Goal: Task Accomplishment & Management: Use online tool/utility

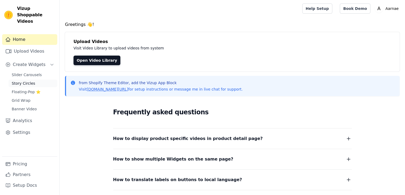
click at [31, 81] on span "Story Circles" at bounding box center [23, 83] width 23 height 5
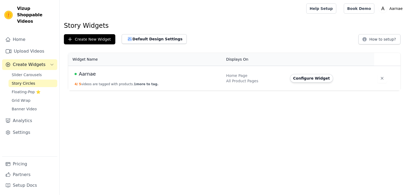
click at [101, 82] on button "4 / 5 videos are tagged with products. 1 more to tag." at bounding box center [117, 84] width 84 height 4
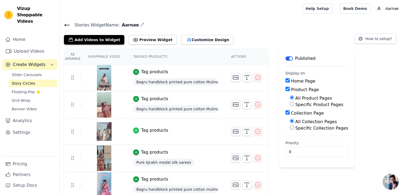
click at [135, 129] on icon "button" at bounding box center [136, 130] width 2 height 2
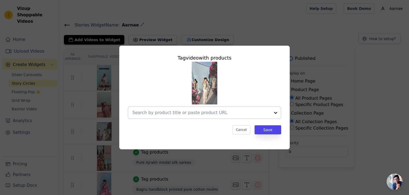
click at [240, 116] on div at bounding box center [201, 113] width 138 height 12
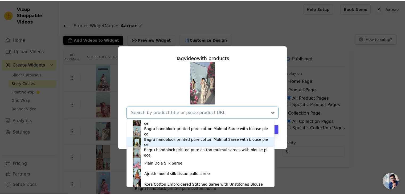
scroll to position [30, 0]
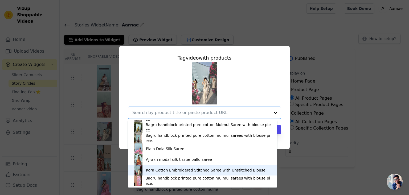
click at [196, 171] on div "Kora Cotton Embroidered Stitched Saree with Unstitched Blouse" at bounding box center [206, 169] width 120 height 5
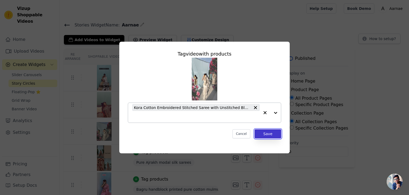
click at [270, 135] on button "Save" at bounding box center [268, 133] width 27 height 9
